Goal: Task Accomplishment & Management: Complete application form

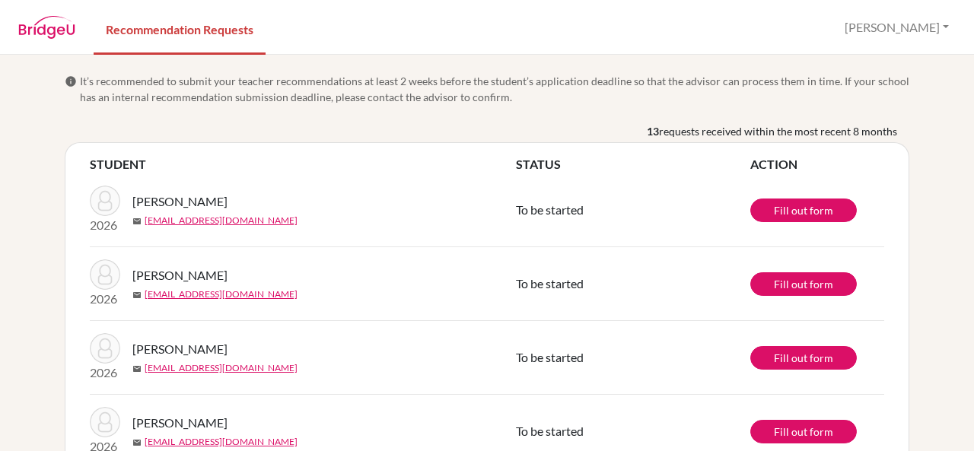
scroll to position [762, 0]
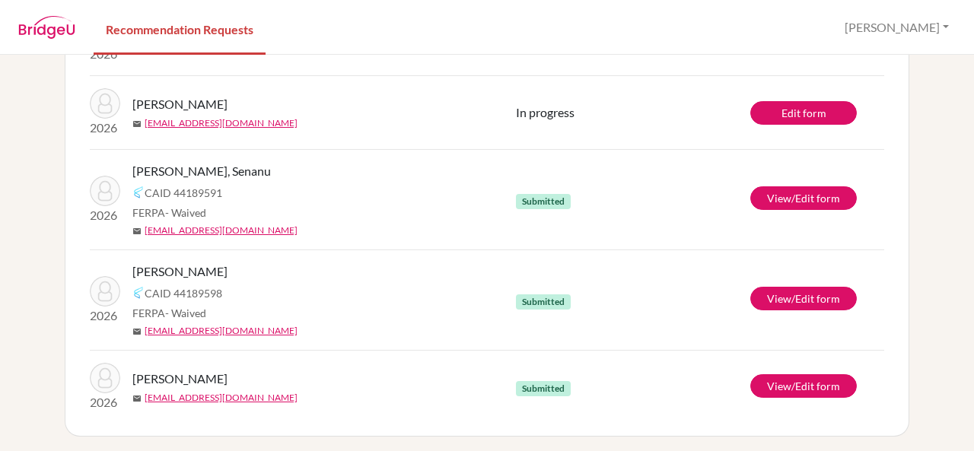
click at [449, 186] on div "CAID 44189591" at bounding box center [329, 192] width 395 height 18
click at [779, 194] on link "View/Edit form" at bounding box center [803, 198] width 107 height 24
click at [776, 381] on link "View/Edit form" at bounding box center [803, 386] width 107 height 24
click at [776, 288] on link "View/Edit form" at bounding box center [803, 299] width 107 height 24
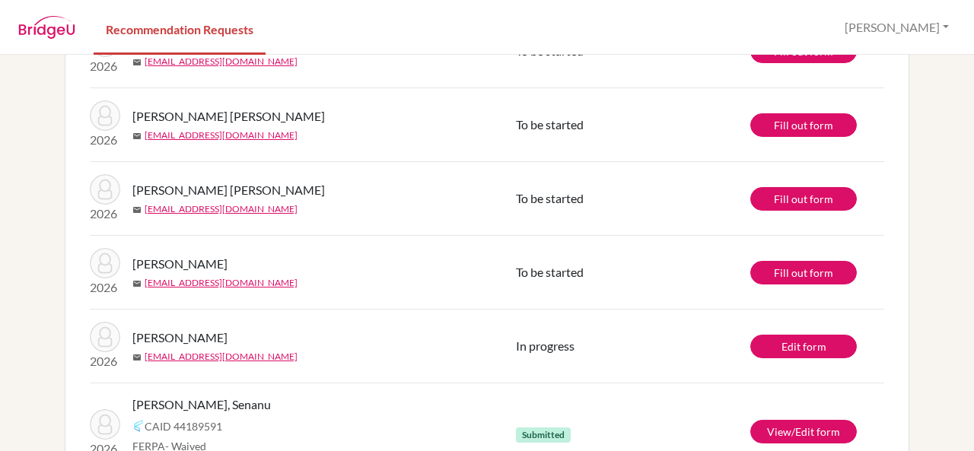
scroll to position [526, 0]
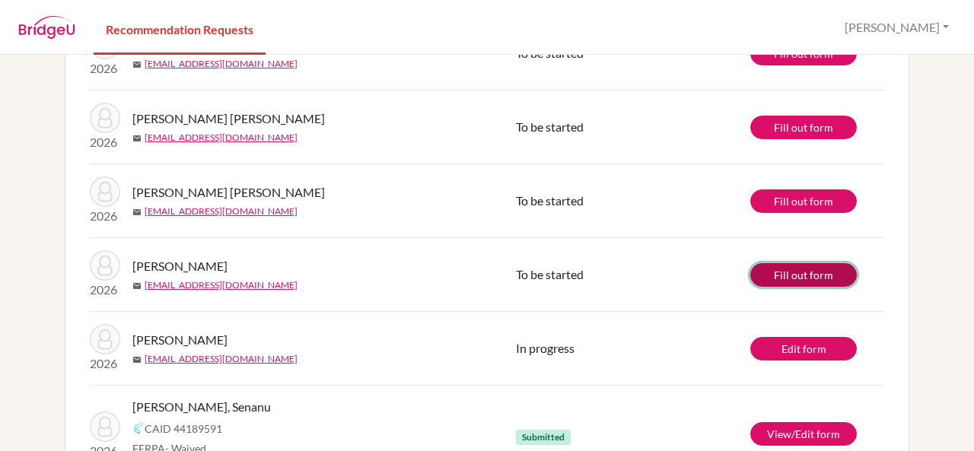
click at [755, 273] on link "Fill out form" at bounding box center [803, 275] width 107 height 24
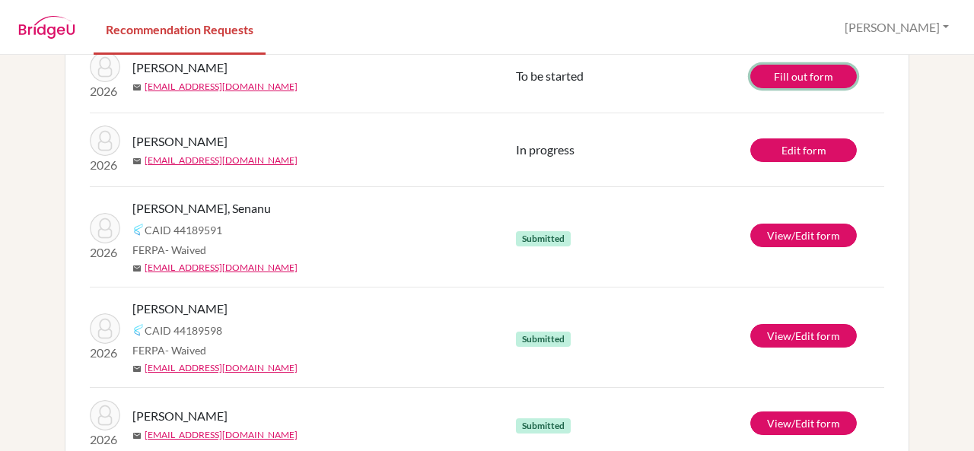
scroll to position [762, 0]
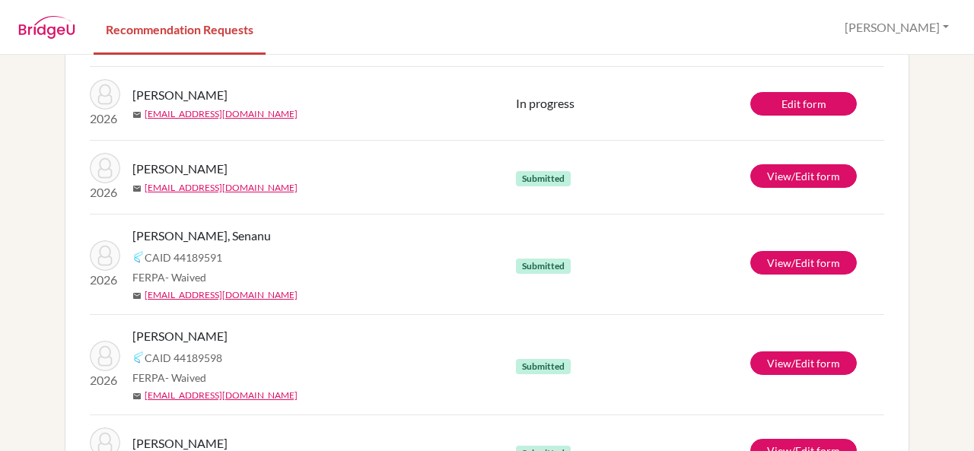
scroll to position [674, 0]
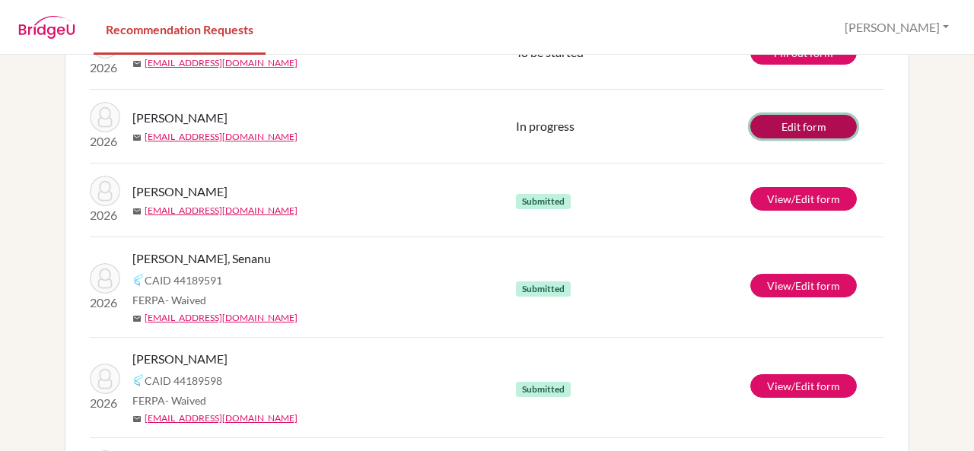
click at [767, 115] on link "Edit form" at bounding box center [803, 127] width 107 height 24
